Goal: Obtain resource: Obtain resource

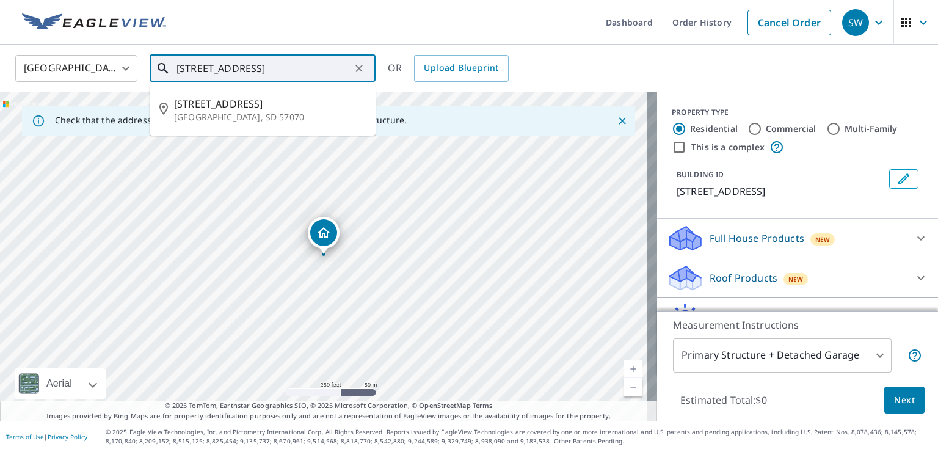
drag, startPoint x: 338, startPoint y: 71, endPoint x: 128, endPoint y: 62, distance: 210.3
click at [176, 62] on input "[STREET_ADDRESS]" at bounding box center [263, 68] width 174 height 34
paste input "[STREET_ADDRESS]"
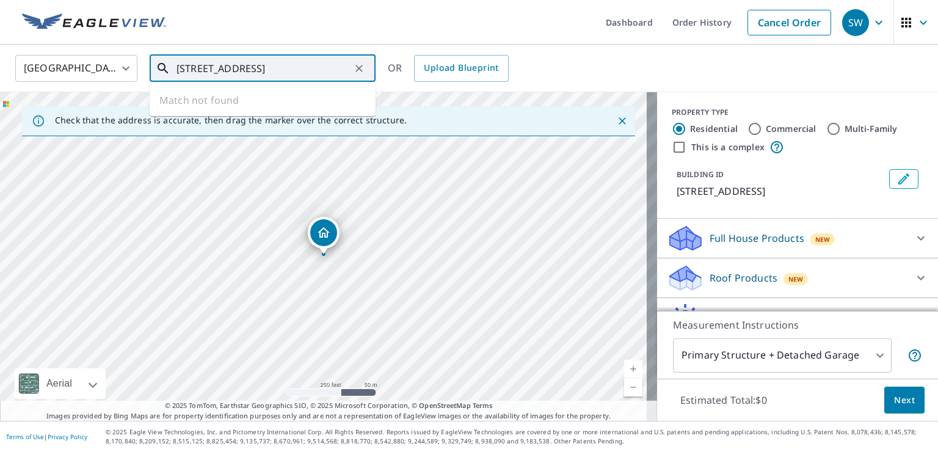
click at [273, 73] on input "[STREET_ADDRESS]" at bounding box center [263, 68] width 174 height 34
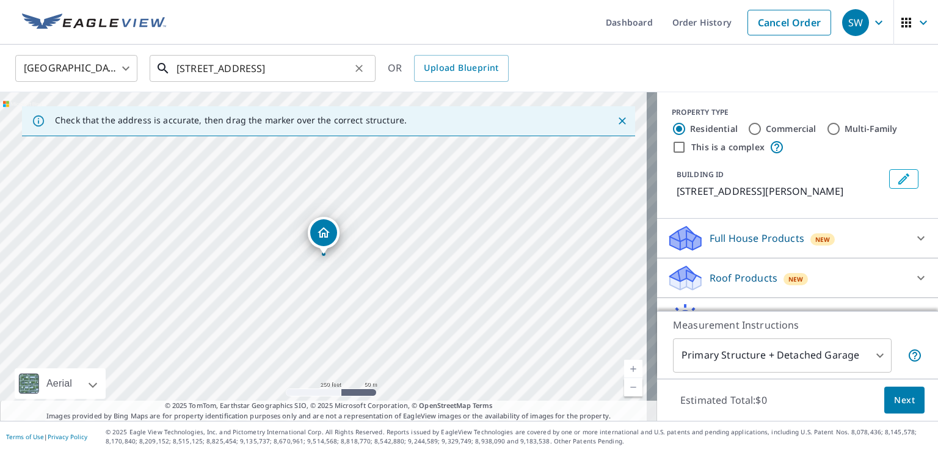
click at [202, 68] on input "[STREET_ADDRESS]" at bounding box center [263, 68] width 174 height 34
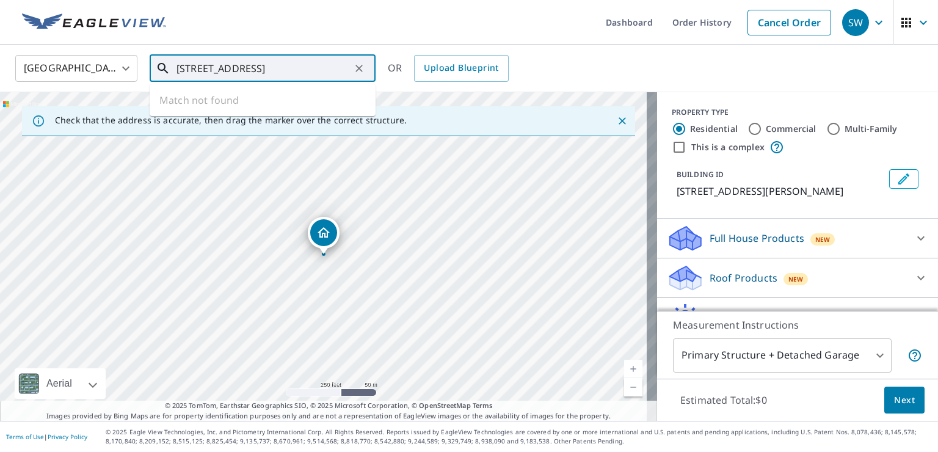
click at [332, 65] on input "[STREET_ADDRESS]" at bounding box center [263, 68] width 174 height 34
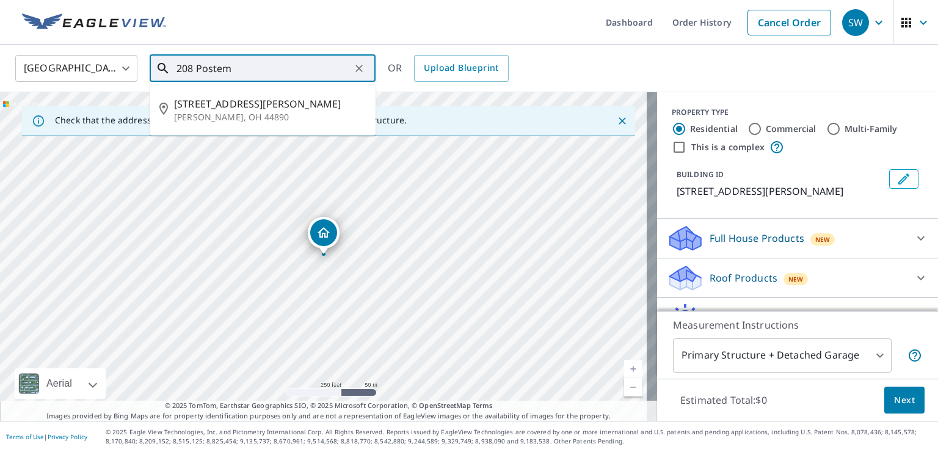
click at [208, 70] on input "208 Postem" at bounding box center [263, 68] width 174 height 34
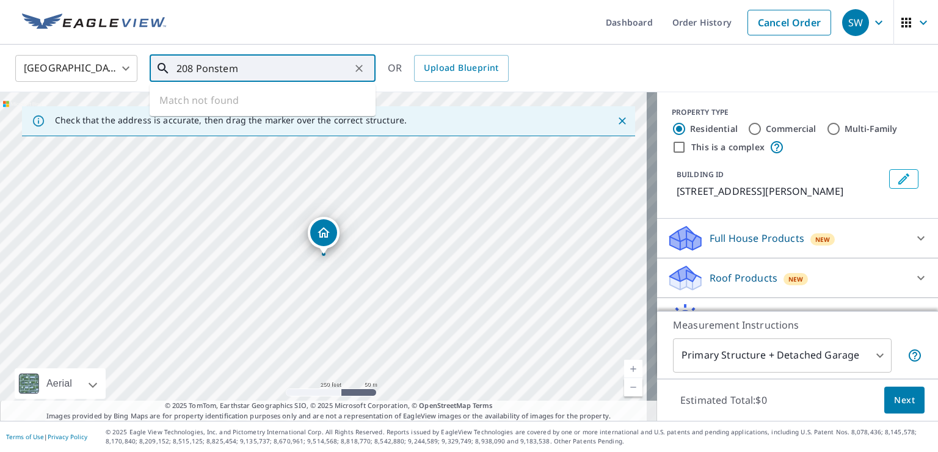
click at [198, 69] on input "208 Ponstem" at bounding box center [263, 68] width 174 height 34
click at [200, 76] on input "208 Ponstem" at bounding box center [263, 68] width 174 height 34
click at [215, 66] on input "208 n ponstemon" at bounding box center [263, 68] width 174 height 34
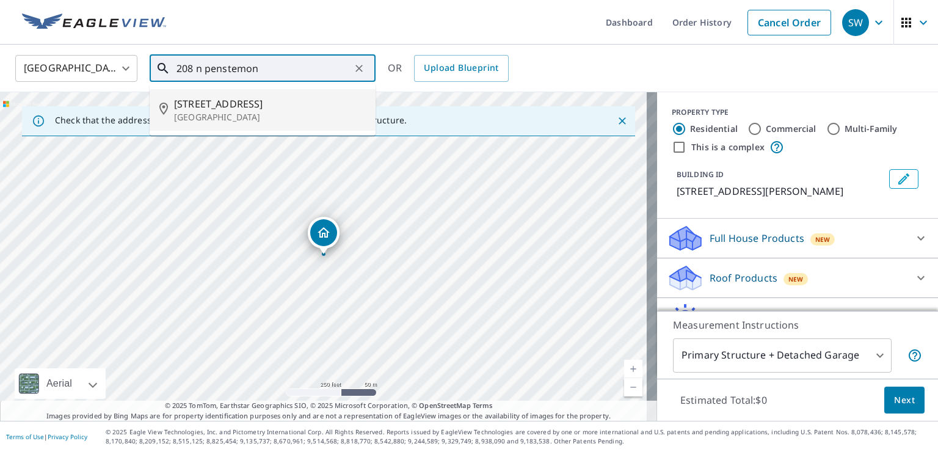
click at [236, 114] on p "[GEOGRAPHIC_DATA]" at bounding box center [270, 117] width 192 height 12
type input "[STREET_ADDRESS]"
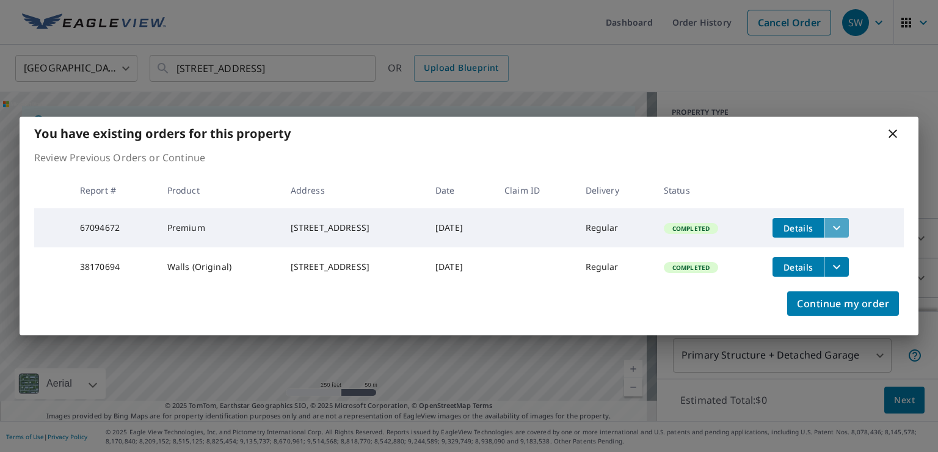
click at [840, 226] on icon "filesDropdownBtn-67094672" at bounding box center [836, 228] width 7 height 4
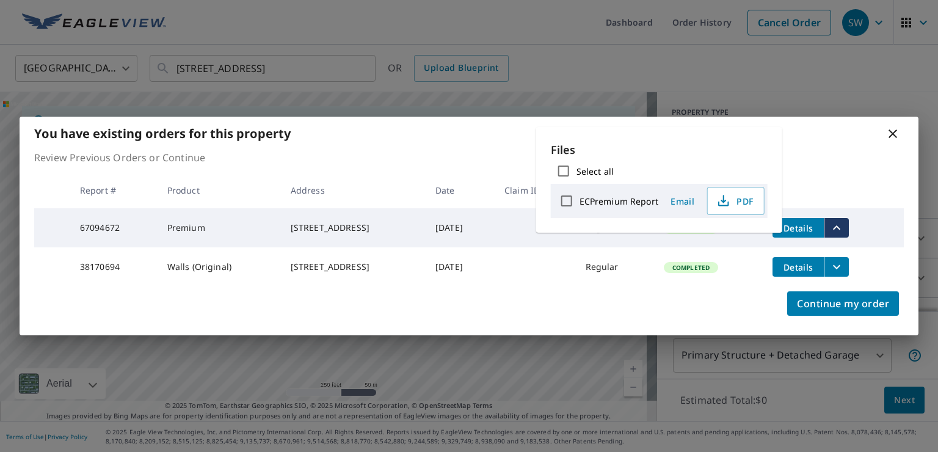
click at [594, 202] on label "ECPremium Report" at bounding box center [619, 201] width 79 height 12
click at [580, 202] on input "ECPremium Report" at bounding box center [567, 201] width 26 height 26
checkbox input "true"
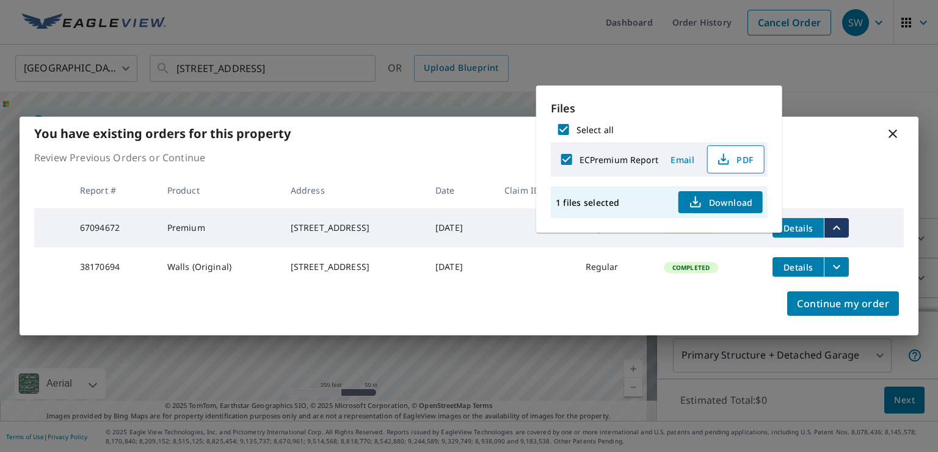
click at [739, 155] on span "PDF" at bounding box center [734, 159] width 39 height 15
click at [885, 126] on icon at bounding box center [892, 133] width 15 height 15
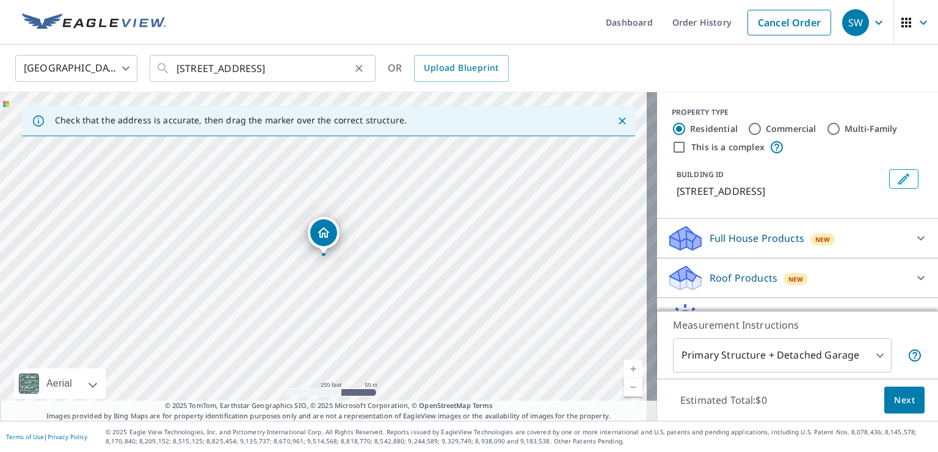
drag, startPoint x: 351, startPoint y: 67, endPoint x: 170, endPoint y: 64, distance: 180.8
click at [169, 64] on div "[STREET_ADDRESS] ​" at bounding box center [263, 68] width 226 height 27
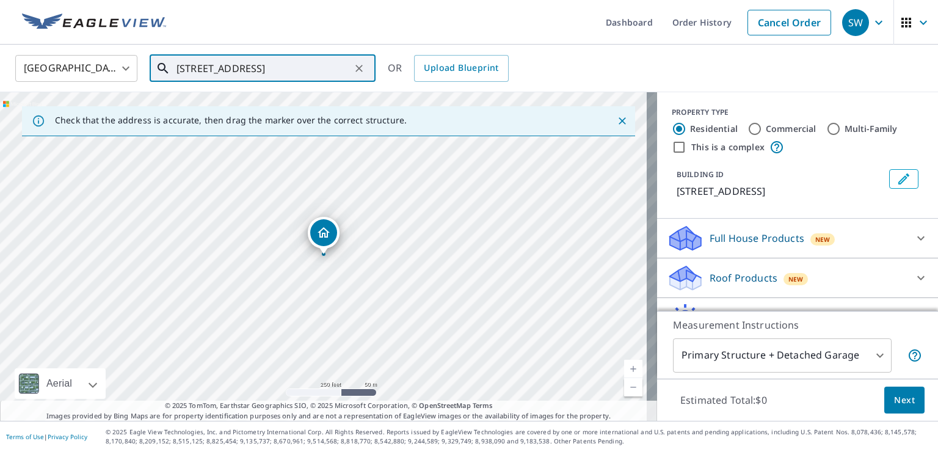
scroll to position [0, 29]
drag, startPoint x: 173, startPoint y: 68, endPoint x: 268, endPoint y: 70, distance: 94.7
click at [268, 70] on div "[STREET_ADDRESS] ​" at bounding box center [263, 68] width 226 height 27
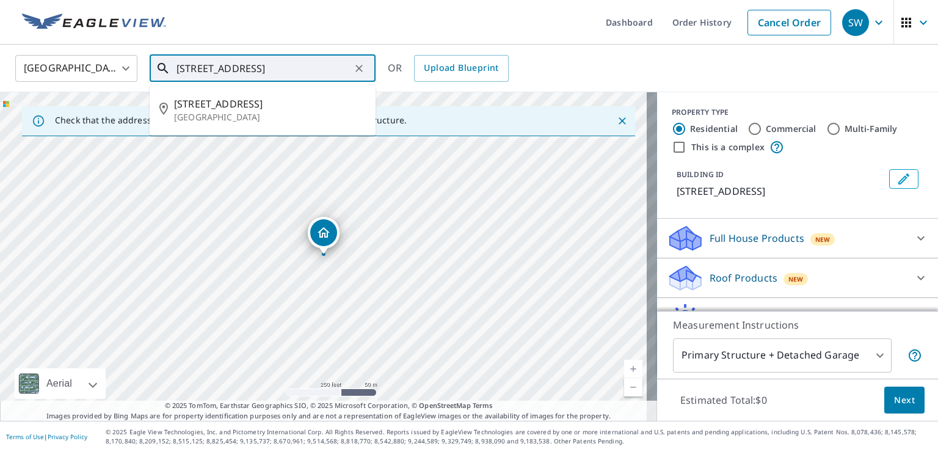
scroll to position [0, 0]
type input "2"
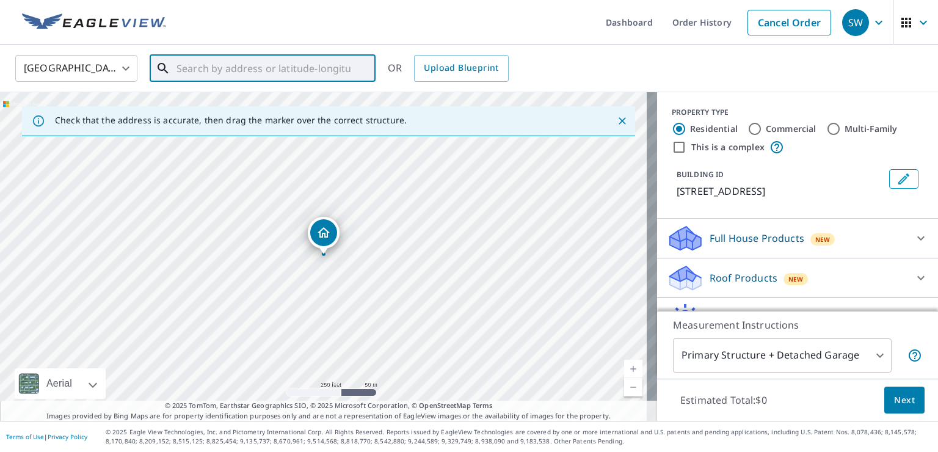
paste input "[STREET_ADDRESS][PERSON_NAME]"
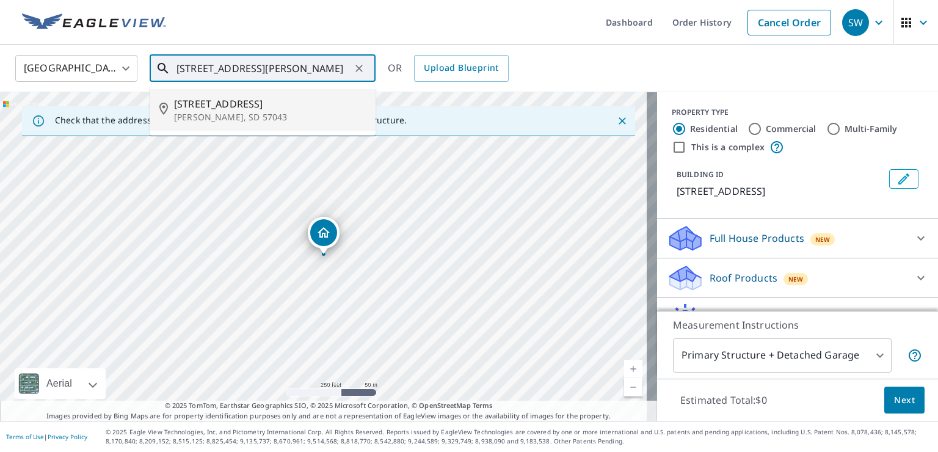
type input "[STREET_ADDRESS][PERSON_NAME]"
click at [914, 245] on icon at bounding box center [921, 238] width 15 height 15
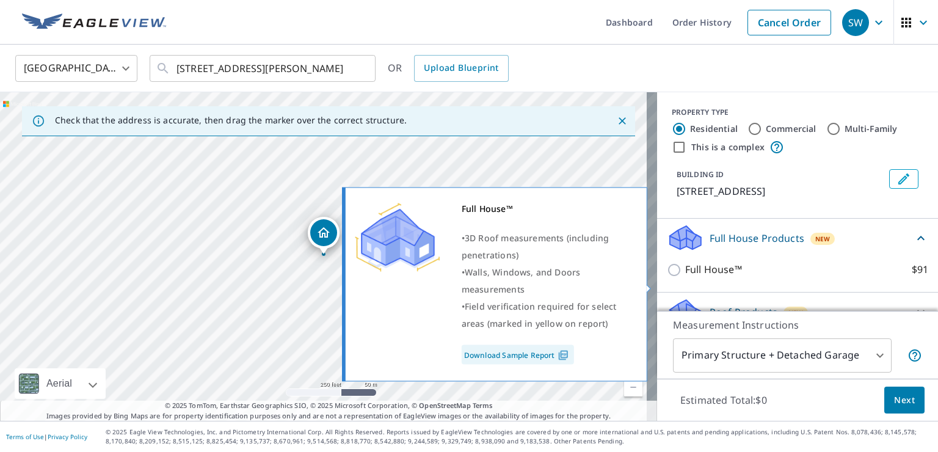
click at [667, 277] on input "Full House™ $91" at bounding box center [676, 270] width 18 height 15
checkbox input "true"
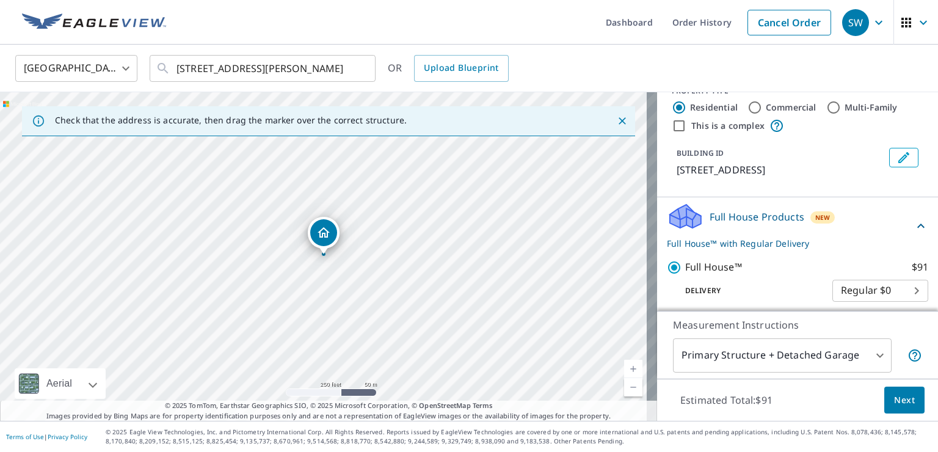
scroll to position [16, 0]
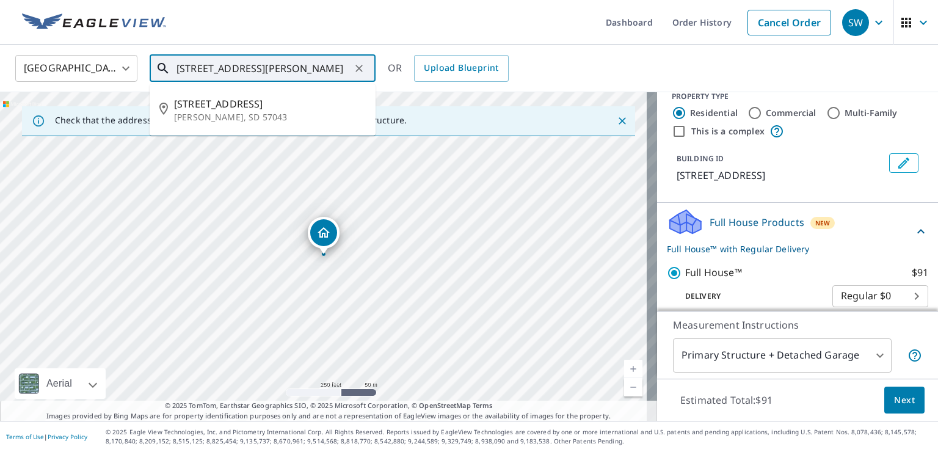
click at [341, 68] on input "[STREET_ADDRESS][PERSON_NAME]" at bounding box center [263, 68] width 174 height 34
click at [239, 111] on p "[PERSON_NAME], SD 57043" at bounding box center [270, 117] width 192 height 12
type input "[STREET_ADDRESS][PERSON_NAME]"
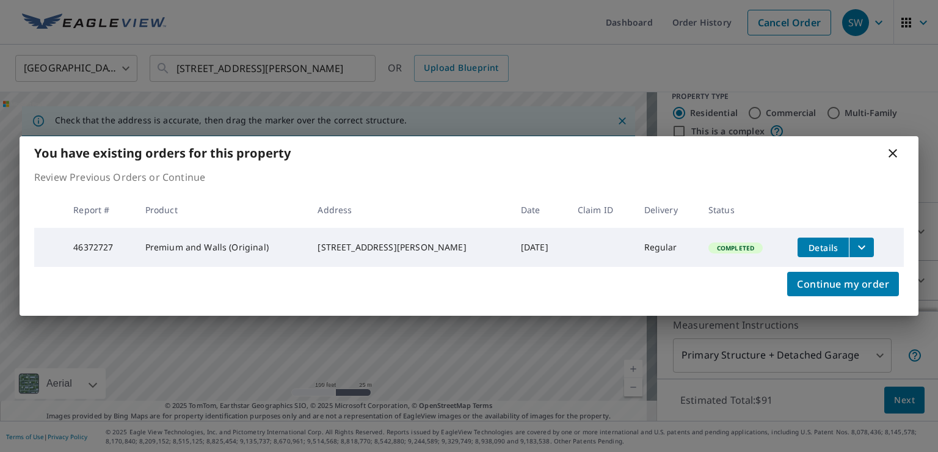
click at [863, 240] on icon "filesDropdownBtn-46372727" at bounding box center [861, 247] width 15 height 15
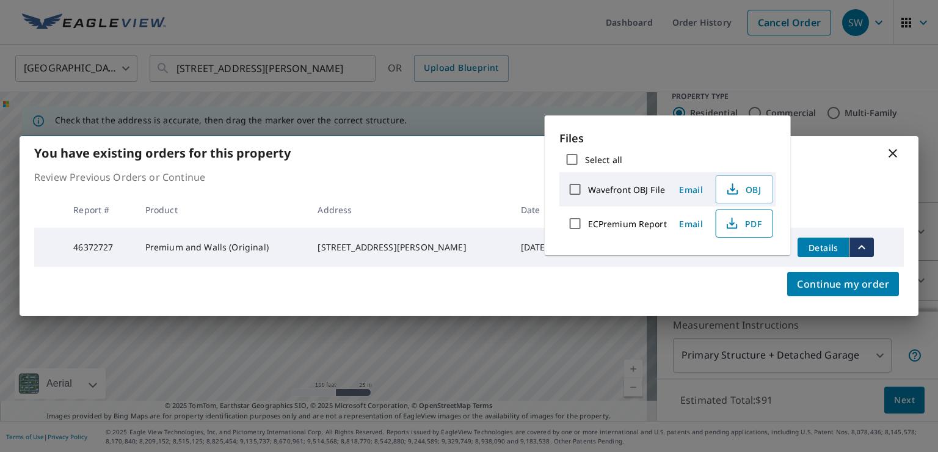
click at [736, 220] on icon "button" at bounding box center [731, 223] width 15 height 15
